Goal: Task Accomplishment & Management: Complete application form

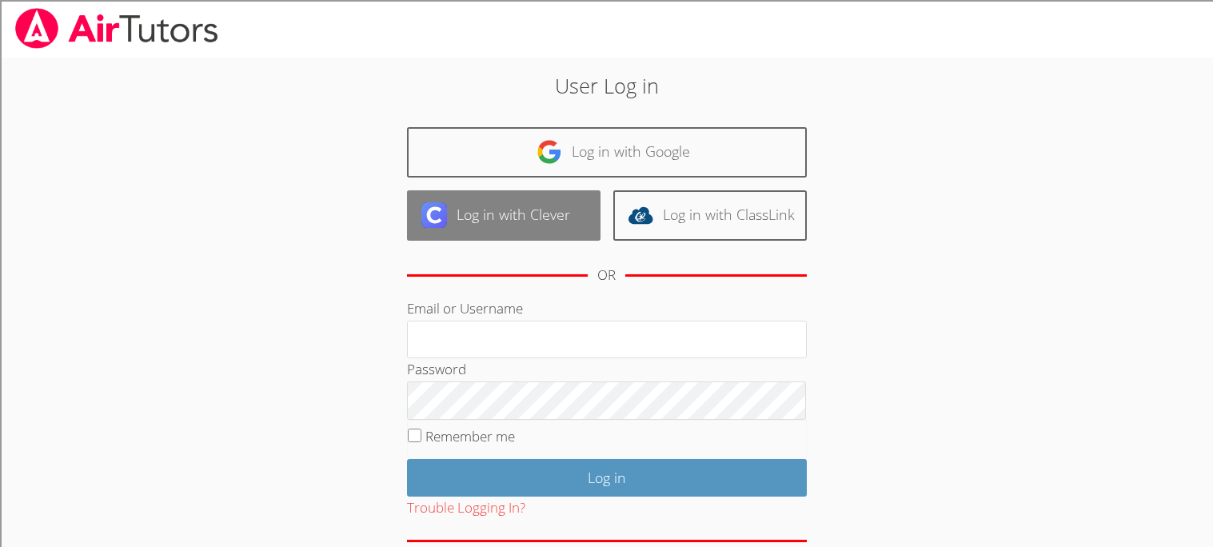
click at [537, 215] on link "Log in with Clever" at bounding box center [503, 215] width 193 height 50
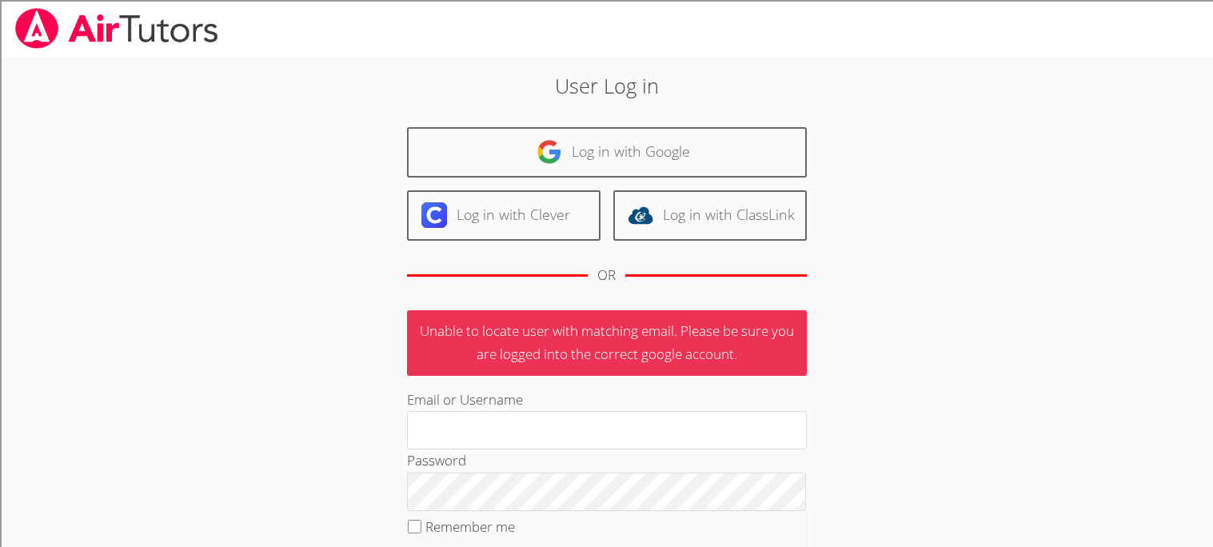
click at [542, 151] on img at bounding box center [549, 152] width 26 height 26
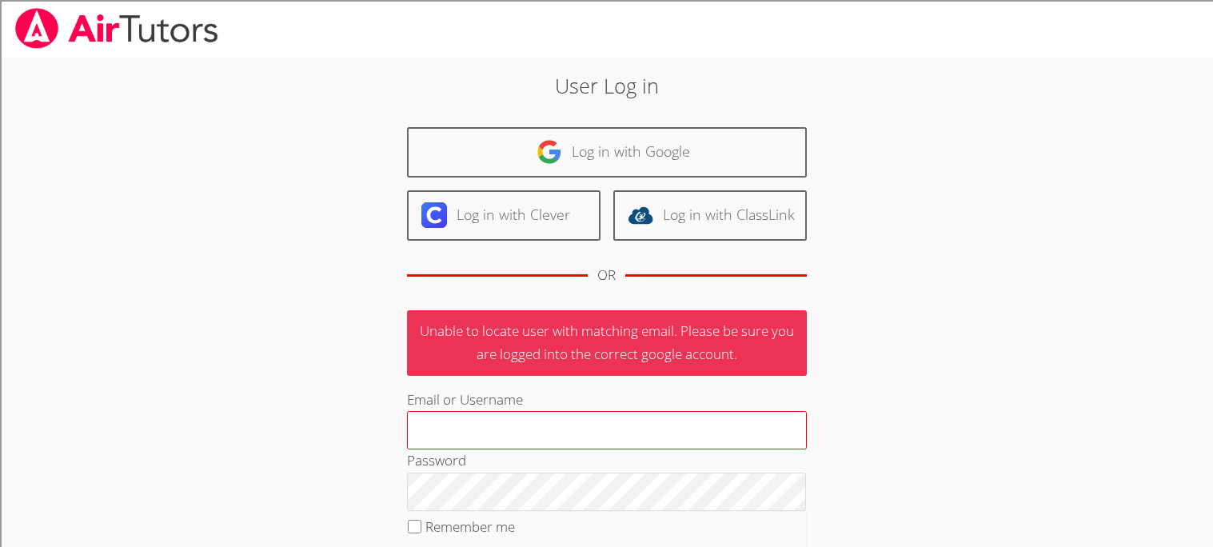
click at [436, 424] on input "Email or Username" at bounding box center [607, 430] width 400 height 38
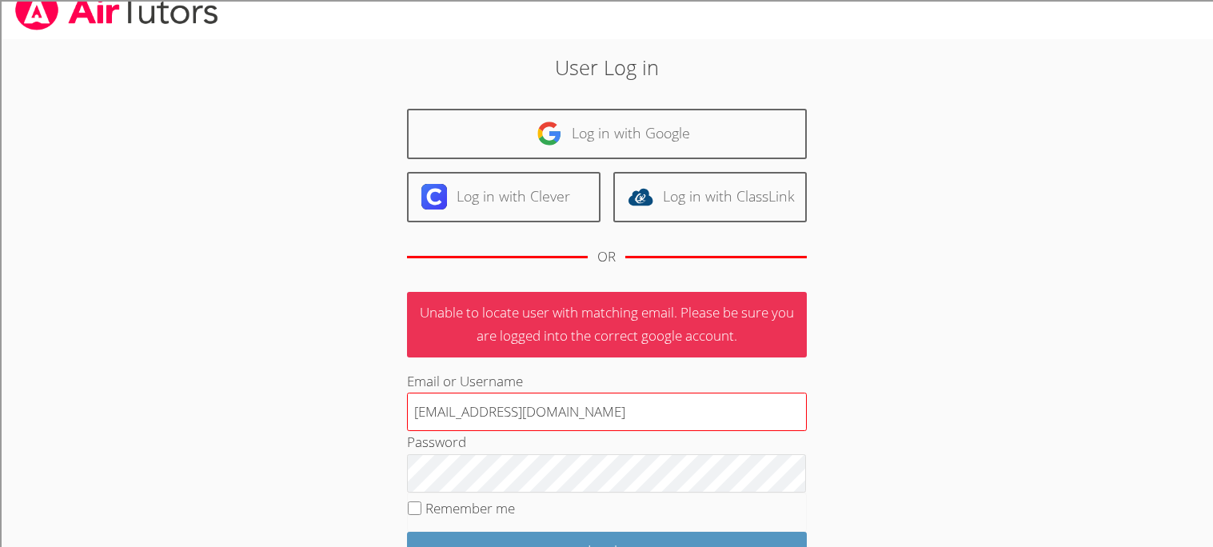
scroll to position [15, 0]
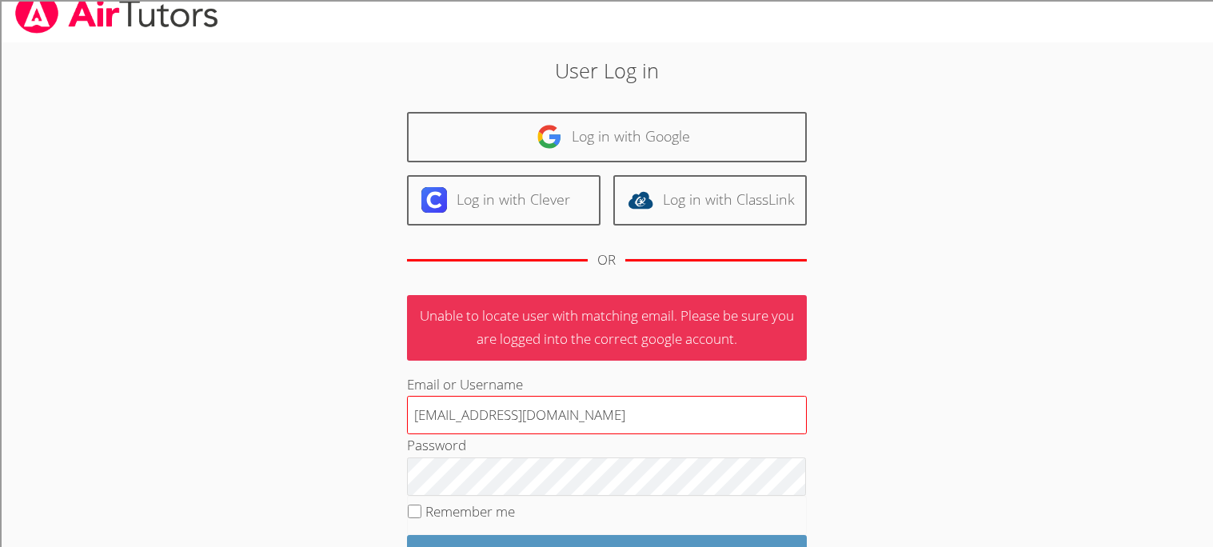
type input "137023@student.clevelandisd.org"
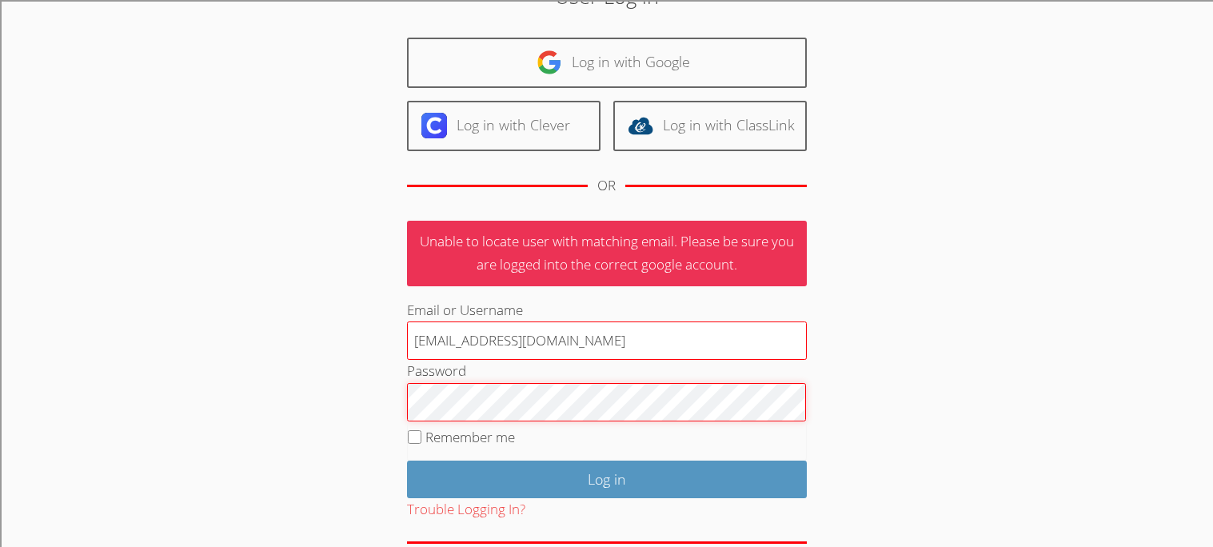
scroll to position [166, 0]
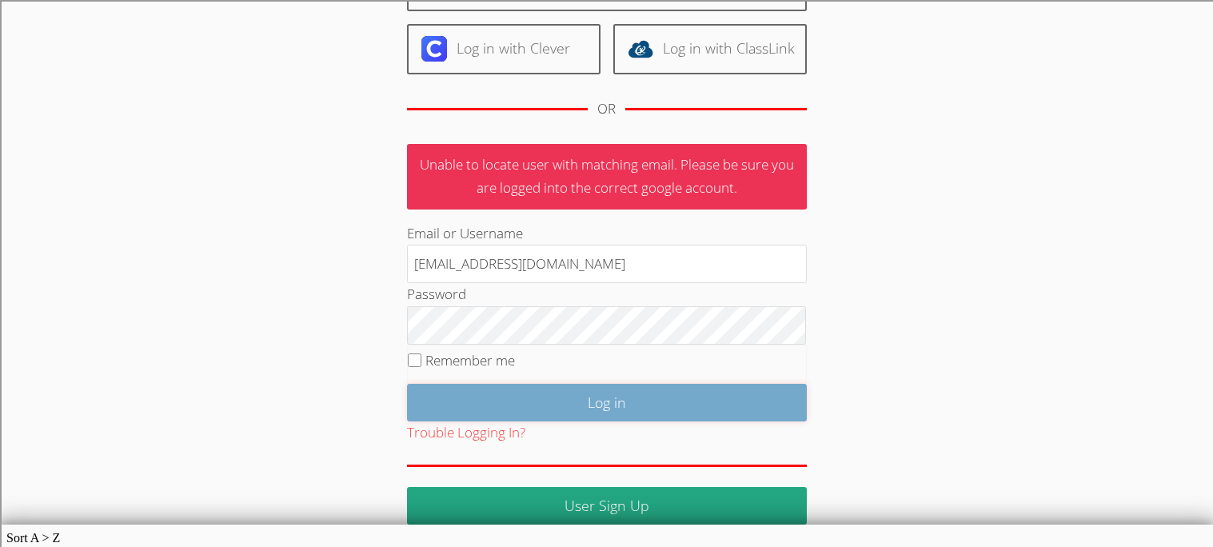
click at [694, 412] on input "Log in" at bounding box center [607, 403] width 400 height 38
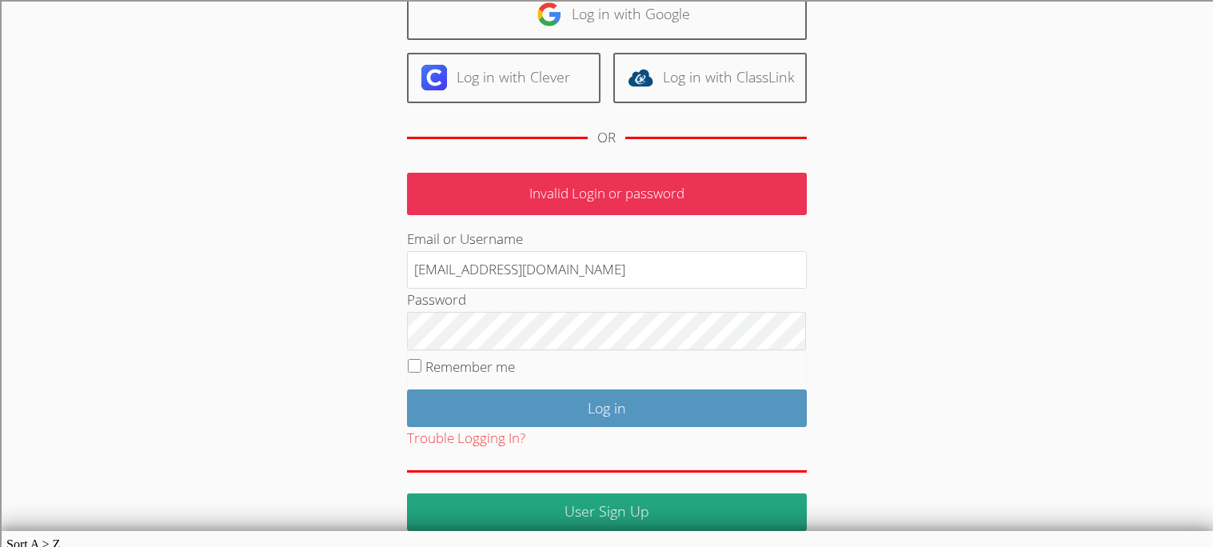
scroll to position [143, 0]
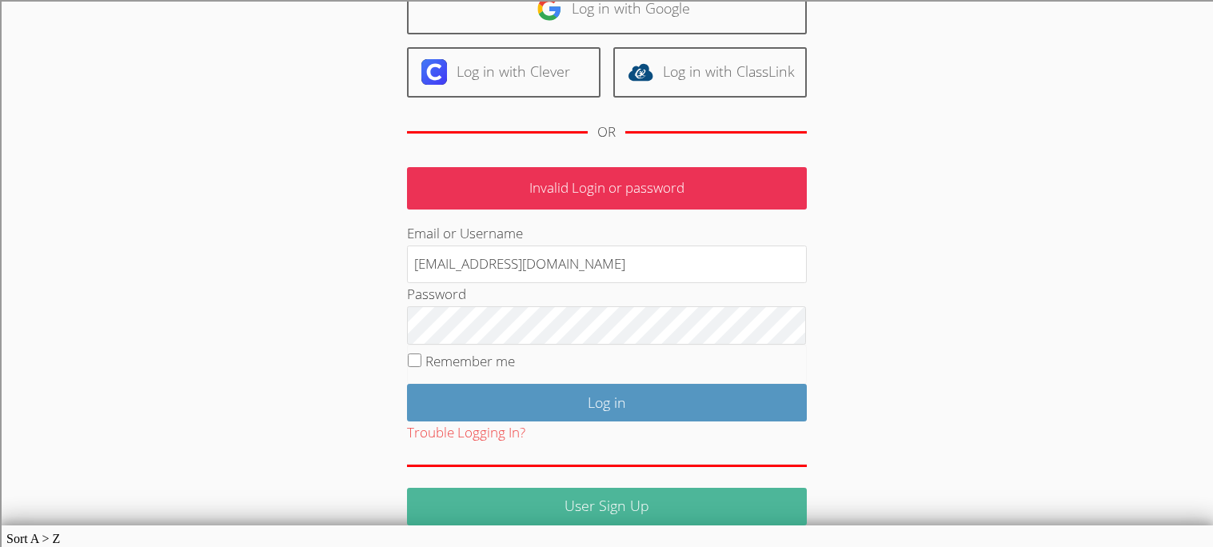
click at [480, 505] on link "User Sign Up" at bounding box center [607, 507] width 400 height 38
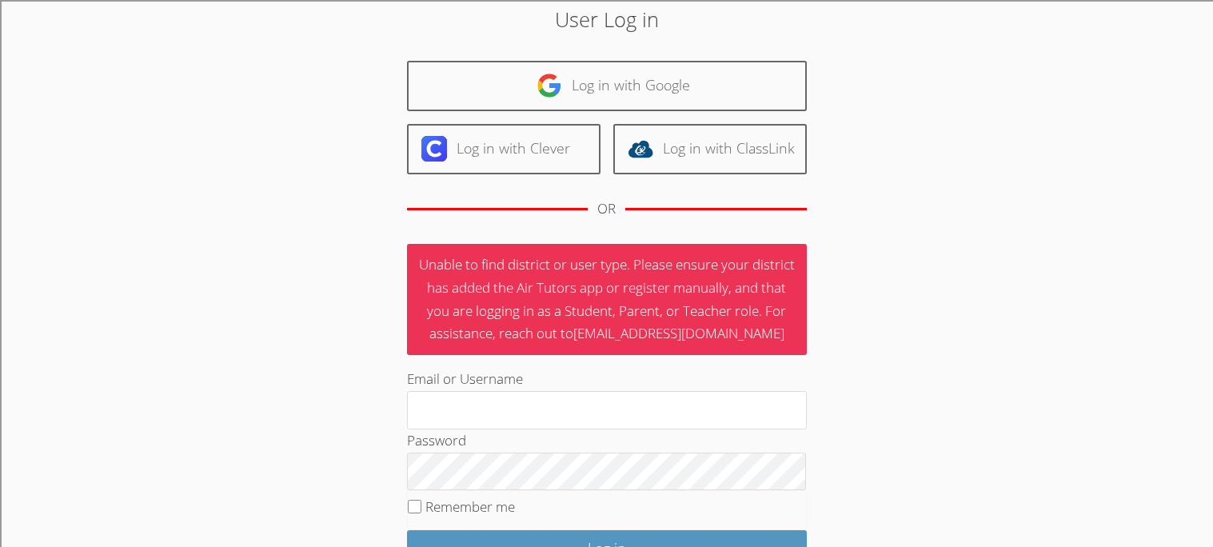
scroll to position [63, 0]
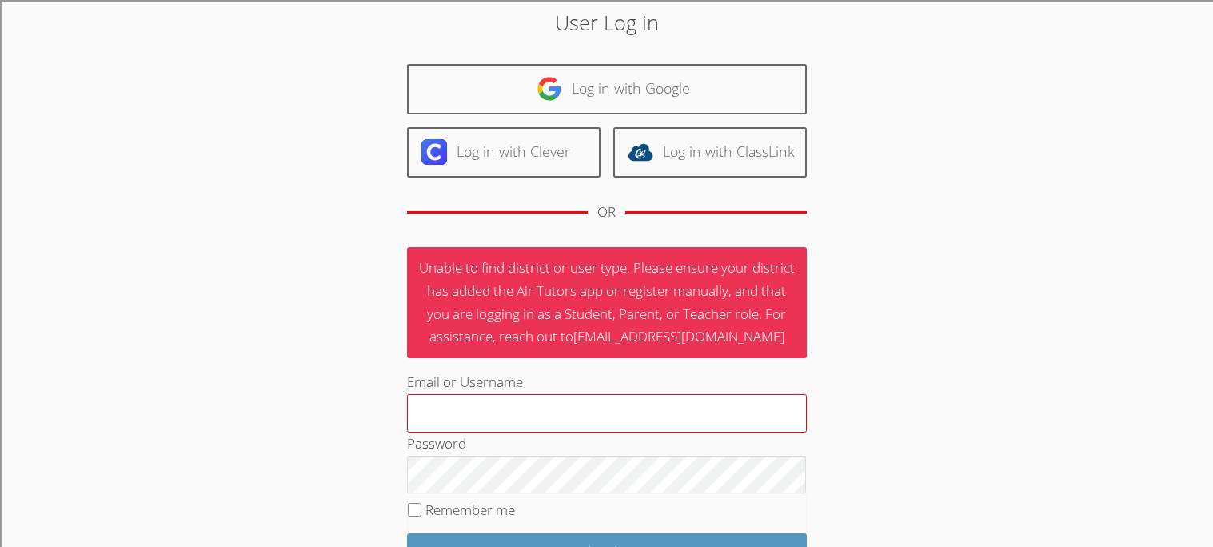
click at [763, 403] on input "Email or Username" at bounding box center [607, 413] width 400 height 38
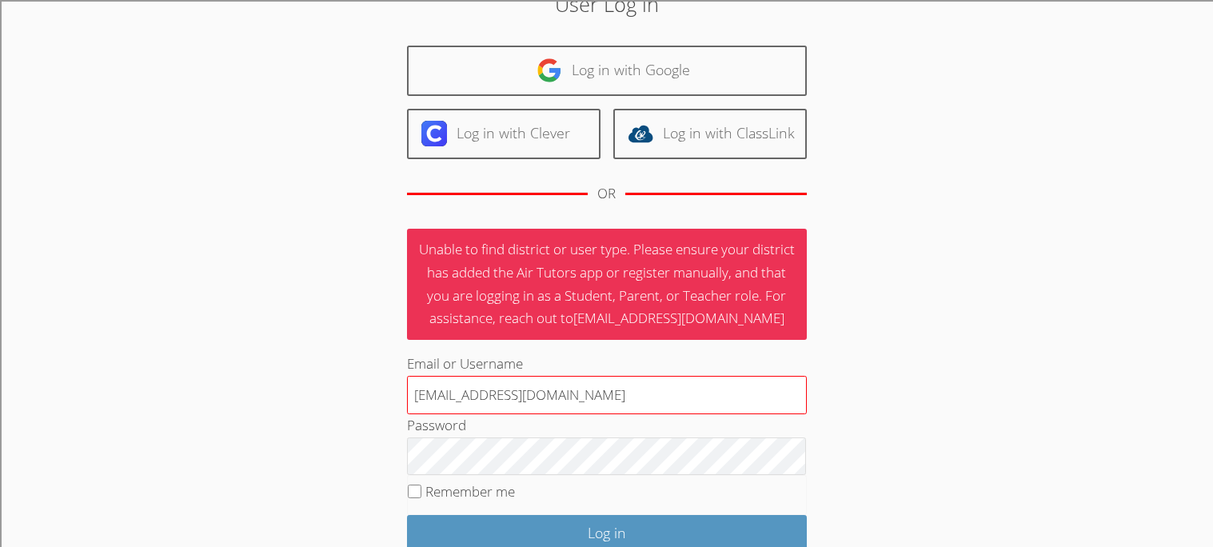
scroll to position [86, 0]
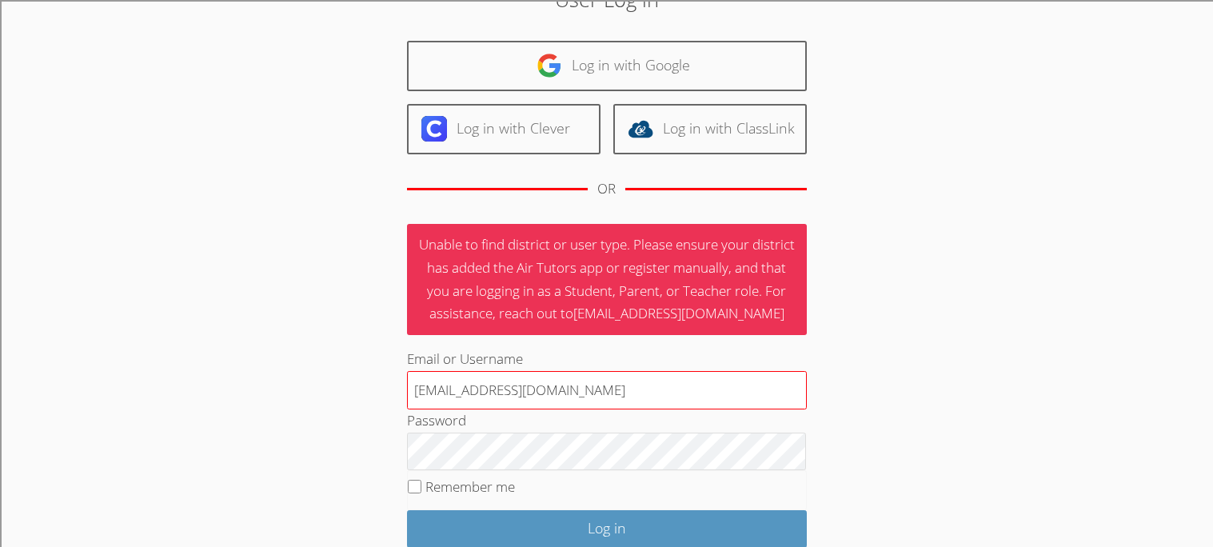
type input "137023@student.clevelandisd.org"
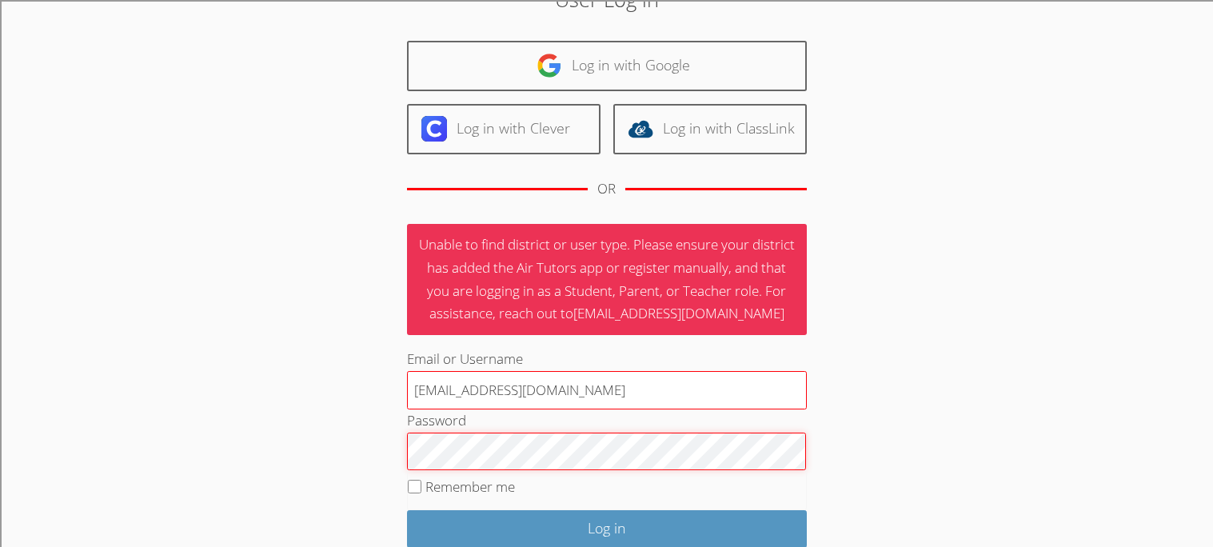
click at [407, 510] on input "Log in" at bounding box center [607, 529] width 400 height 38
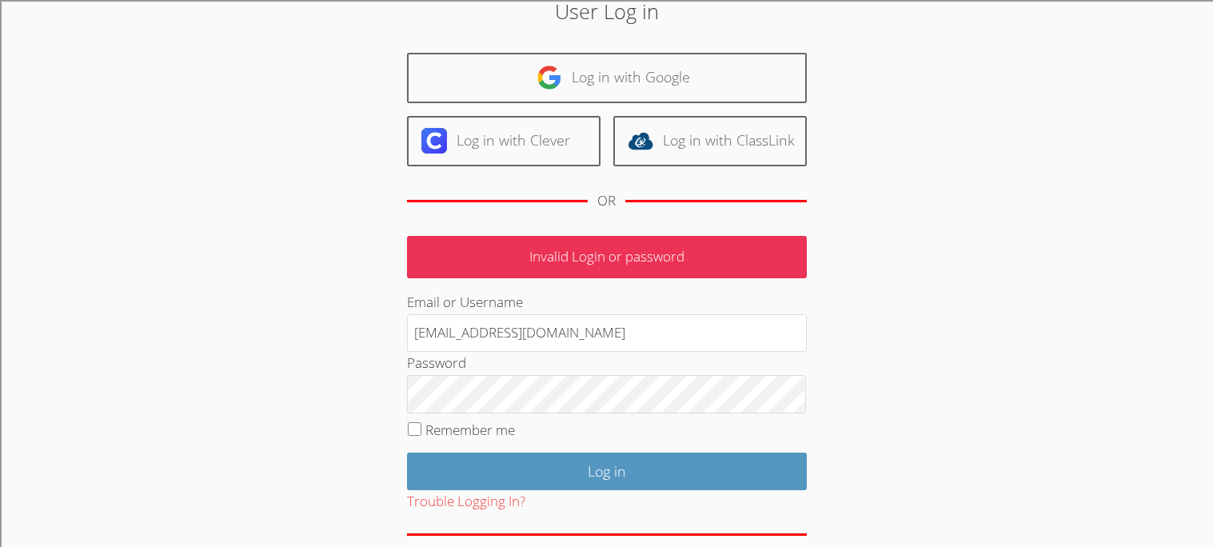
scroll to position [143, 0]
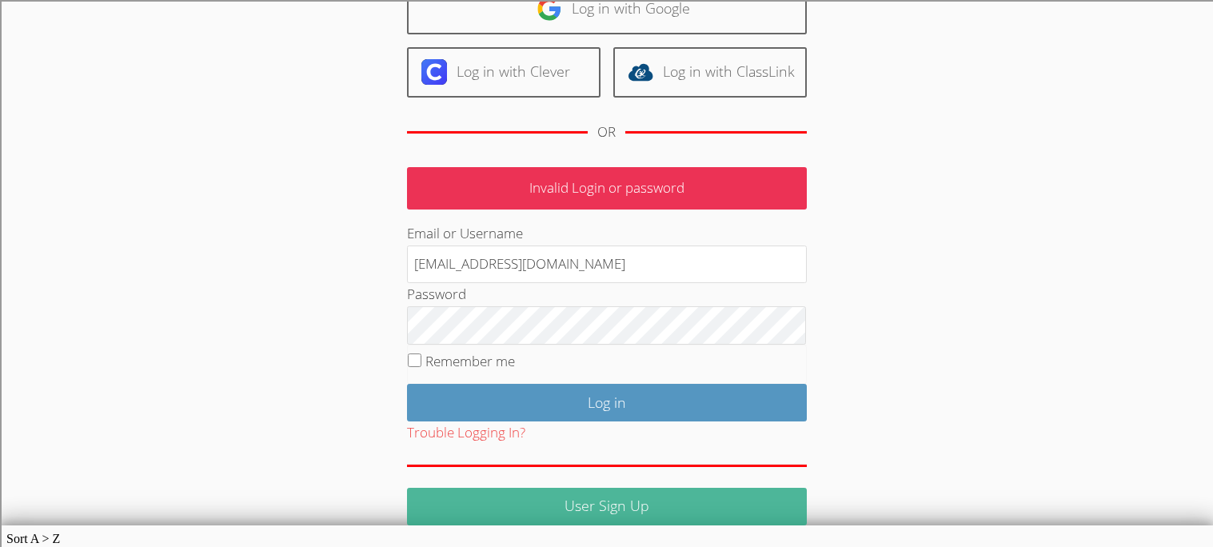
click at [747, 517] on link "User Sign Up" at bounding box center [607, 507] width 400 height 38
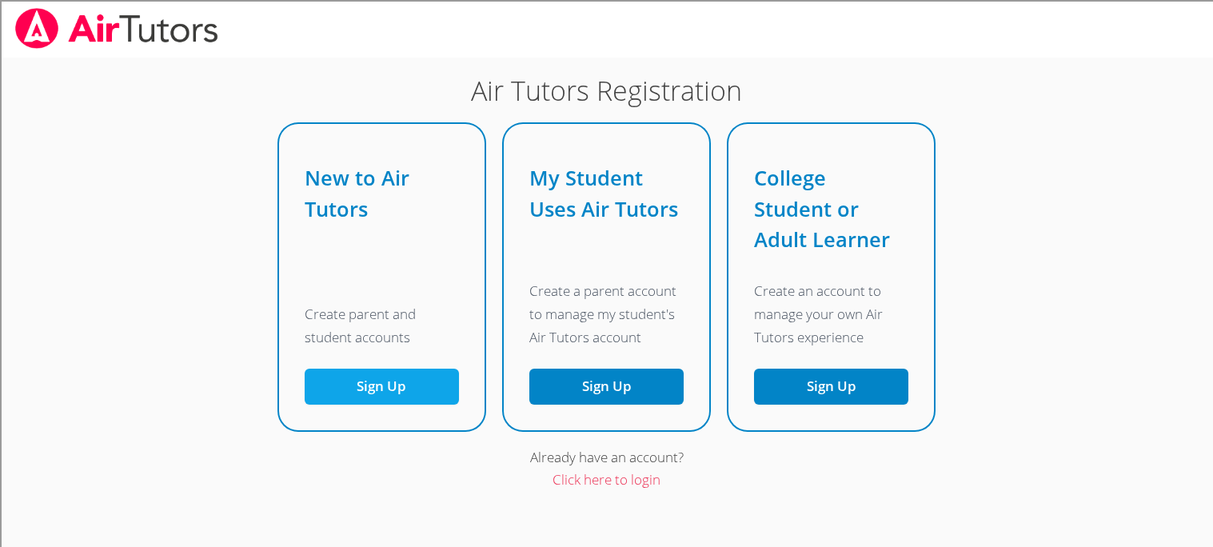
click at [428, 379] on button "Sign Up" at bounding box center [382, 387] width 154 height 36
